Goal: Contribute content

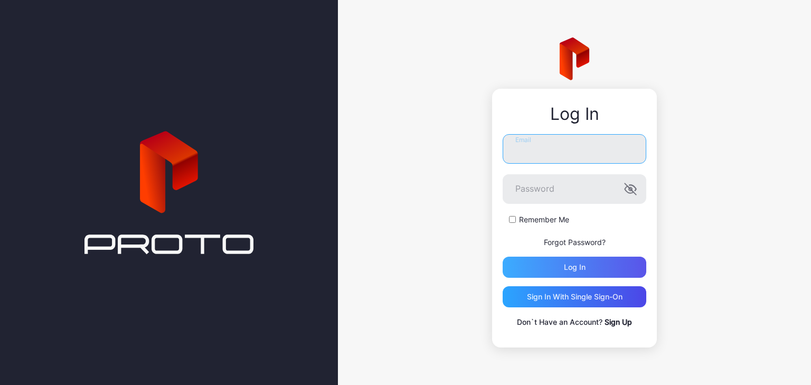
type input "**********"
click at [538, 260] on div "Log in" at bounding box center [575, 267] width 144 height 21
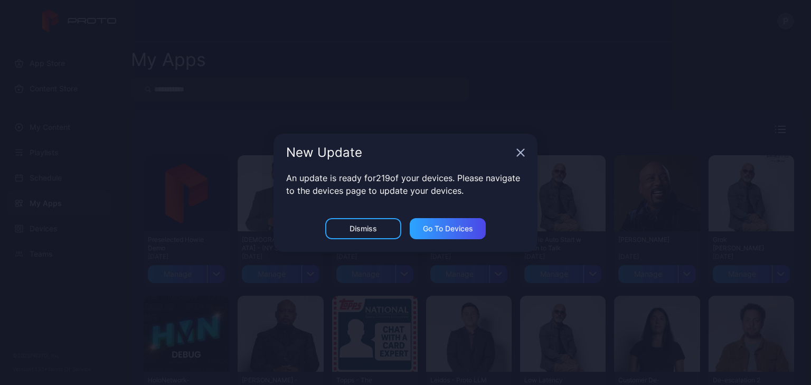
click at [518, 152] on icon "button" at bounding box center [520, 152] width 8 height 8
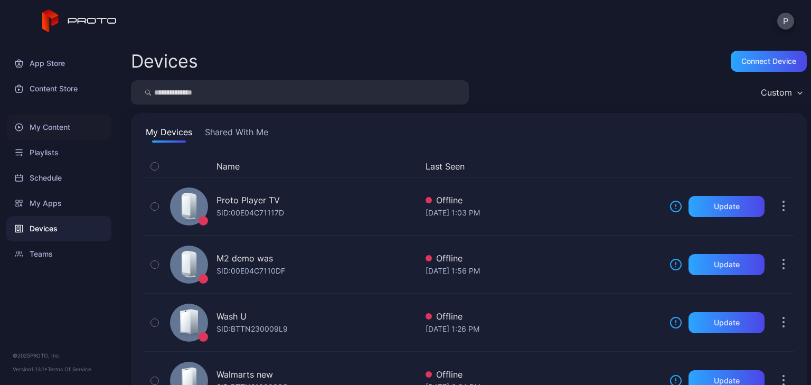
click at [65, 120] on div "My Content" at bounding box center [58, 127] width 105 height 25
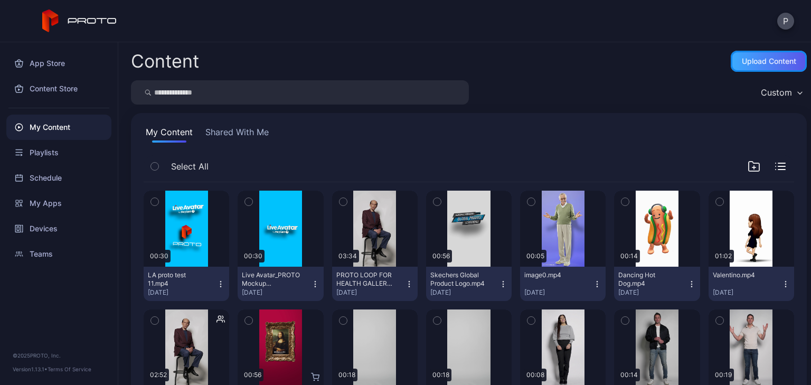
click at [743, 55] on div "Upload Content" at bounding box center [769, 61] width 76 height 21
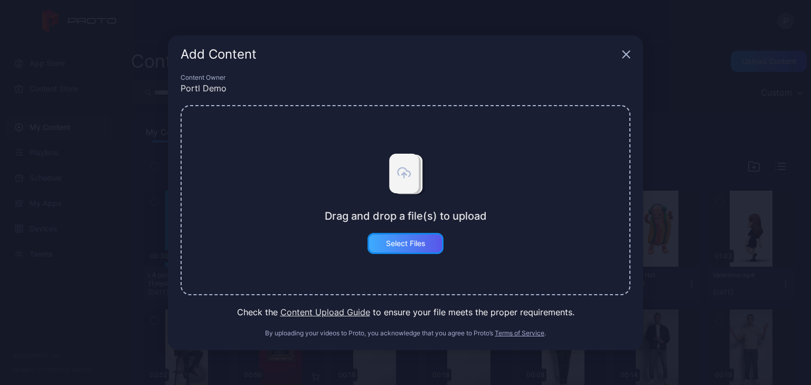
click at [402, 235] on div "Select Files" at bounding box center [405, 243] width 76 height 21
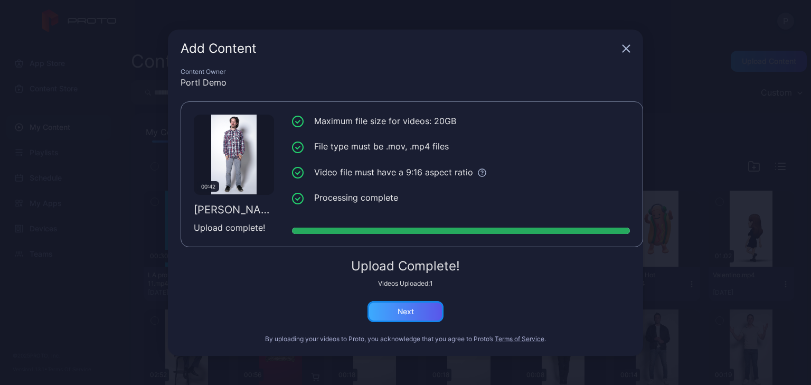
click at [387, 305] on div "Next" at bounding box center [405, 311] width 76 height 21
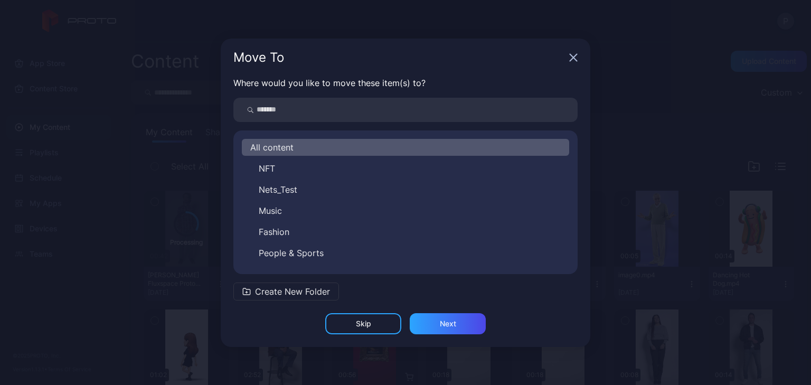
click at [296, 117] on input "search" at bounding box center [405, 110] width 344 height 24
click at [420, 313] on div "Next" at bounding box center [448, 323] width 76 height 21
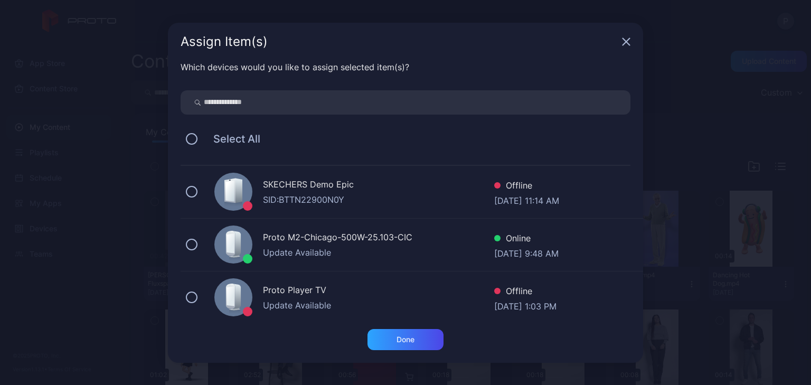
click at [240, 101] on input "search" at bounding box center [406, 102] width 450 height 24
type input "***"
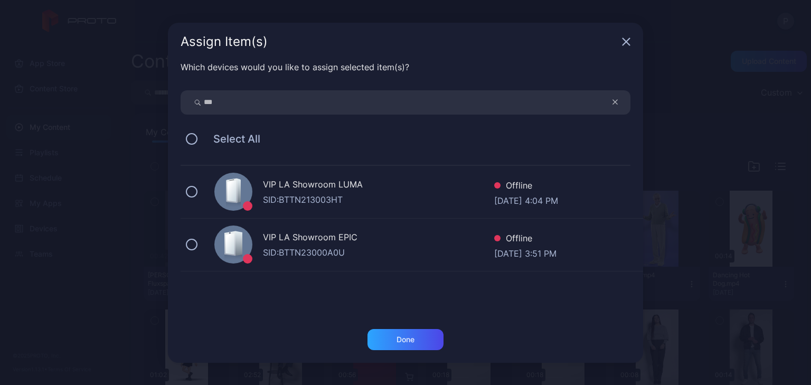
click at [185, 190] on div "VIP LA Showroom [PERSON_NAME]: BTTN213003HT Offline [DATE] 4:04 PM" at bounding box center [412, 192] width 462 height 53
click at [400, 335] on div "Done" at bounding box center [405, 339] width 18 height 8
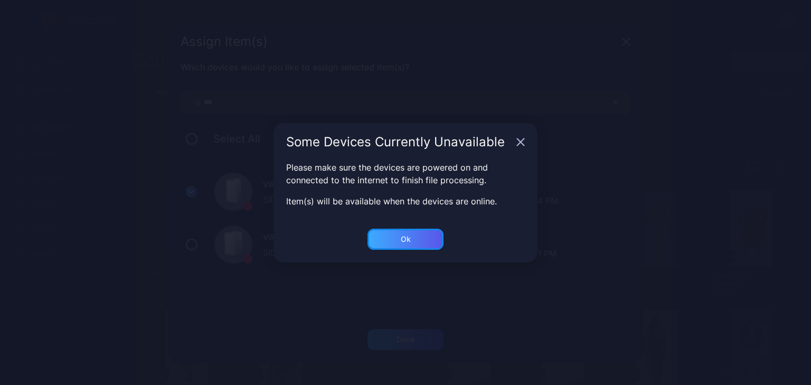
click at [402, 232] on div "Ok" at bounding box center [405, 239] width 76 height 21
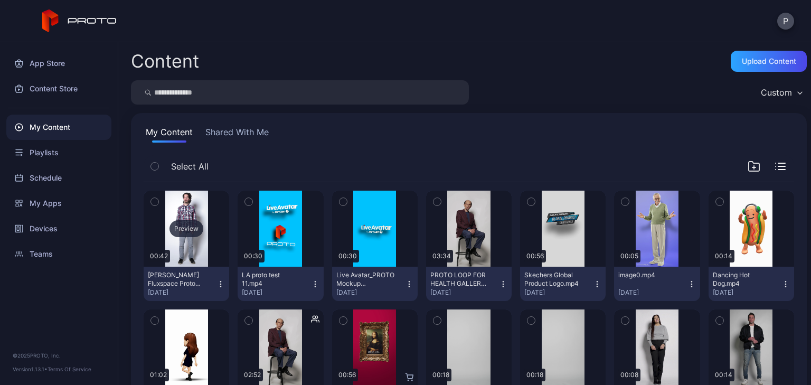
click at [189, 228] on div "Preview" at bounding box center [186, 228] width 34 height 17
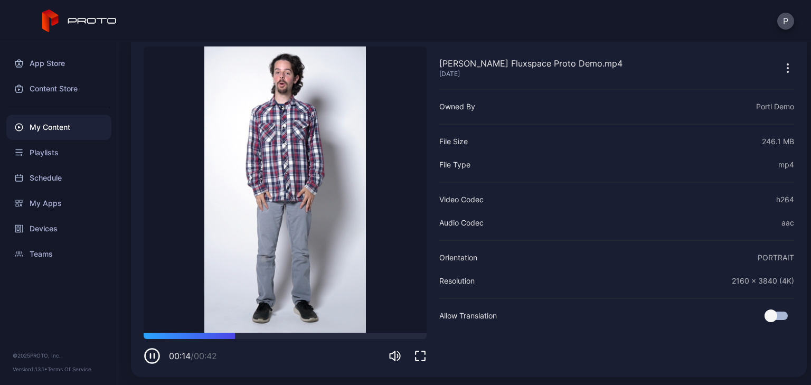
scroll to position [51, 0]
click at [357, 228] on video "Sorry, your browser doesn‘t support embedded videos" at bounding box center [285, 189] width 283 height 286
click at [46, 121] on div "My Content" at bounding box center [58, 127] width 105 height 25
